Goal: Information Seeking & Learning: Learn about a topic

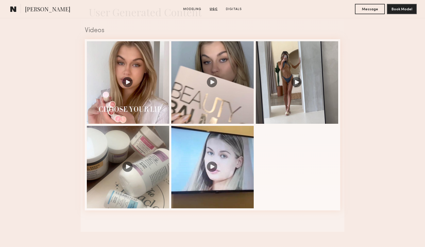
scroll to position [521, 0]
click at [225, 58] on div at bounding box center [212, 81] width 82 height 82
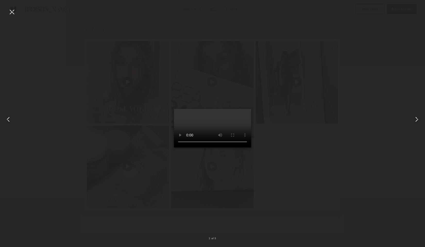
click at [10, 119] on common-icon at bounding box center [8, 119] width 8 height 8
click at [9, 120] on common-icon at bounding box center [8, 119] width 8 height 8
click at [10, 15] on div at bounding box center [12, 12] width 8 height 8
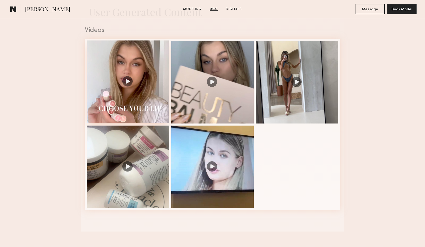
click at [137, 108] on div at bounding box center [128, 81] width 82 height 82
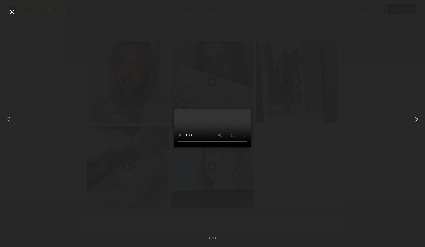
click at [416, 121] on common-icon at bounding box center [417, 119] width 8 height 8
click at [11, 13] on div at bounding box center [12, 12] width 8 height 8
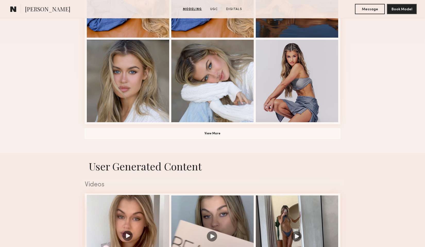
scroll to position [335, 0]
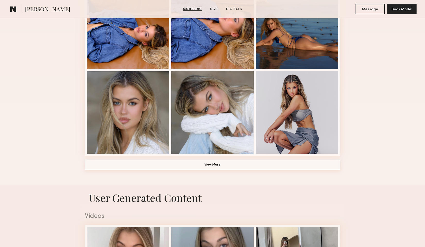
click at [228, 166] on button "View More" at bounding box center [213, 165] width 256 height 10
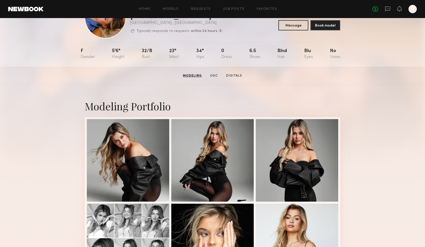
scroll to position [0, 0]
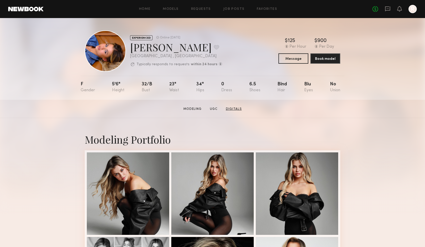
click at [228, 110] on link "Digitals" at bounding box center [234, 109] width 20 height 5
